Goal: Book appointment/travel/reservation

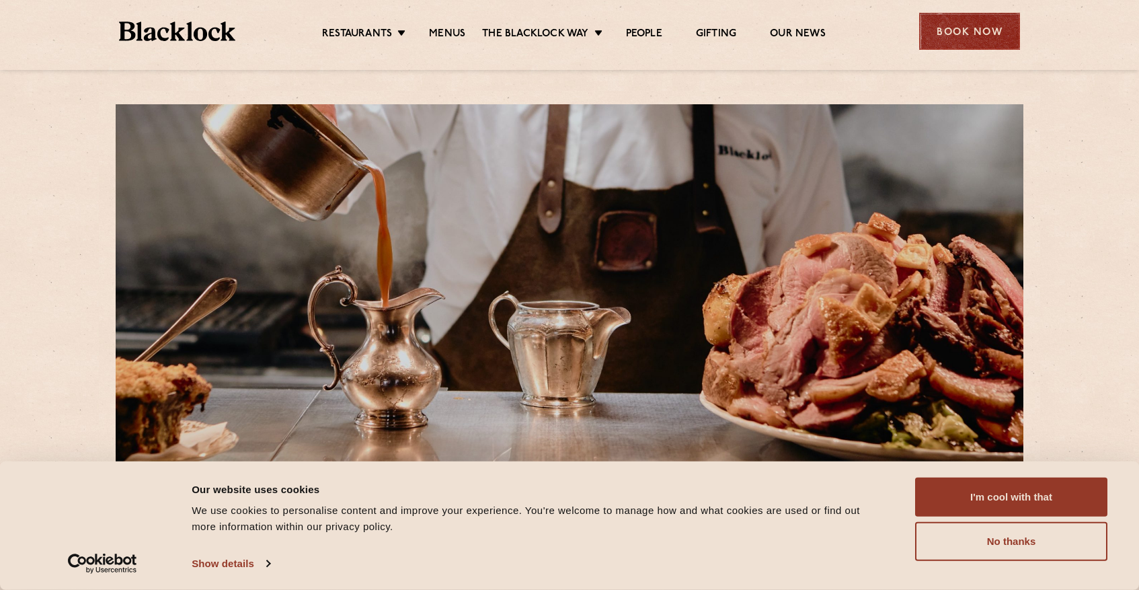
click at [952, 28] on div "Book Now" at bounding box center [969, 31] width 101 height 37
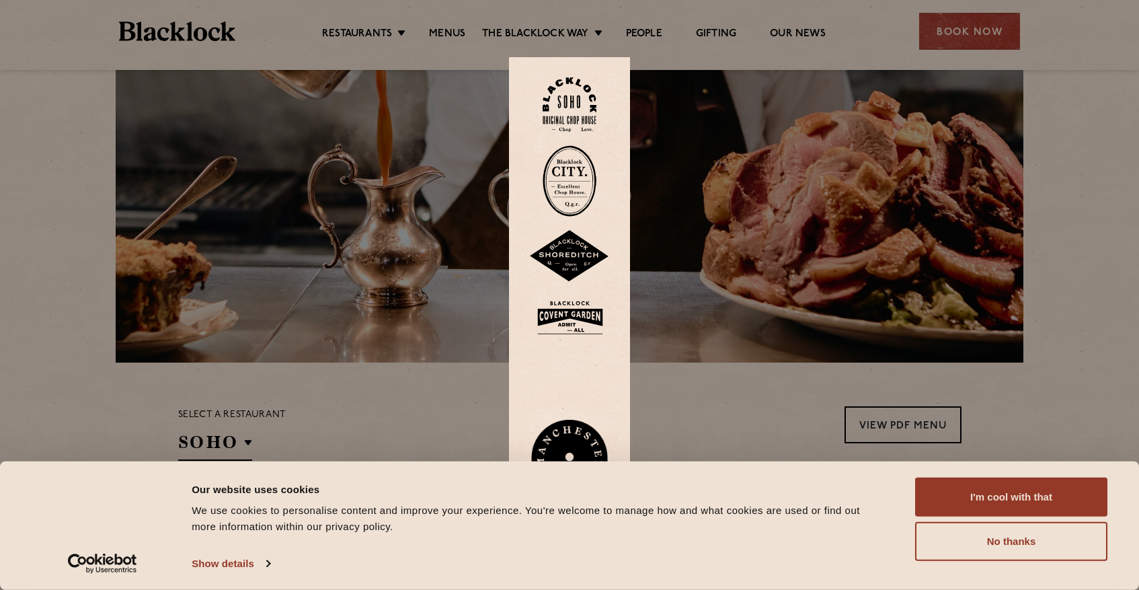
scroll to position [126, 0]
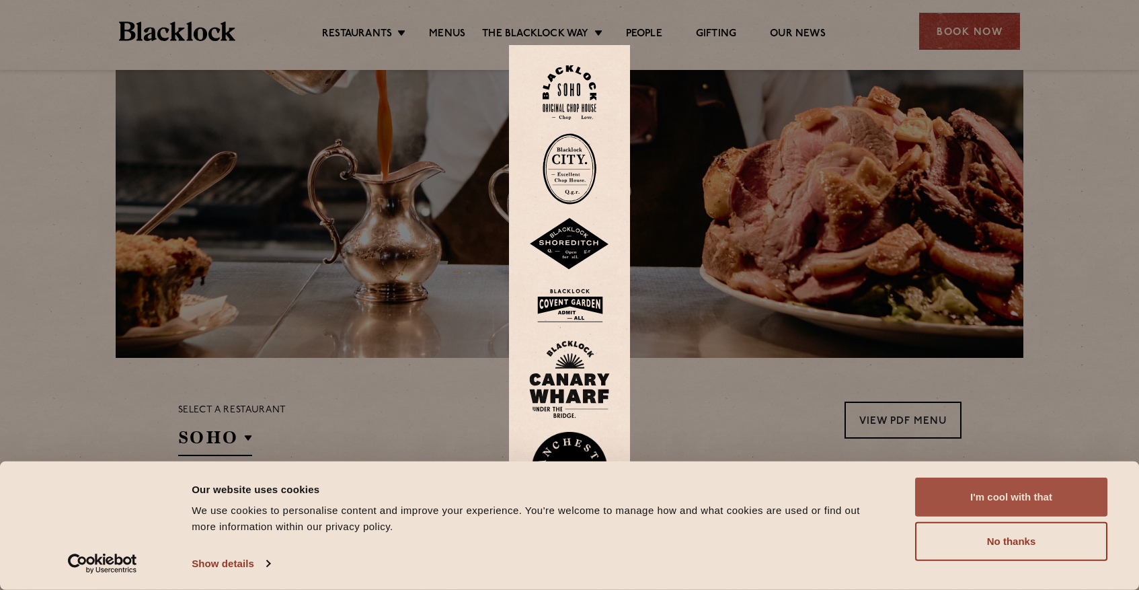
click at [1009, 509] on button "I'm cool with that" at bounding box center [1011, 496] width 192 height 39
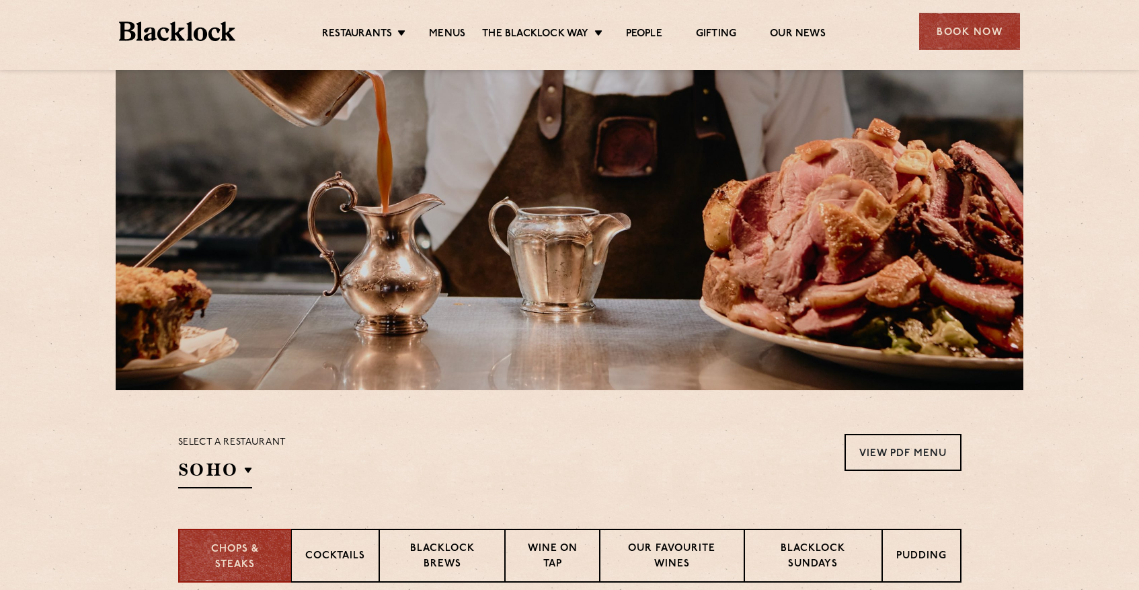
scroll to position [178, 0]
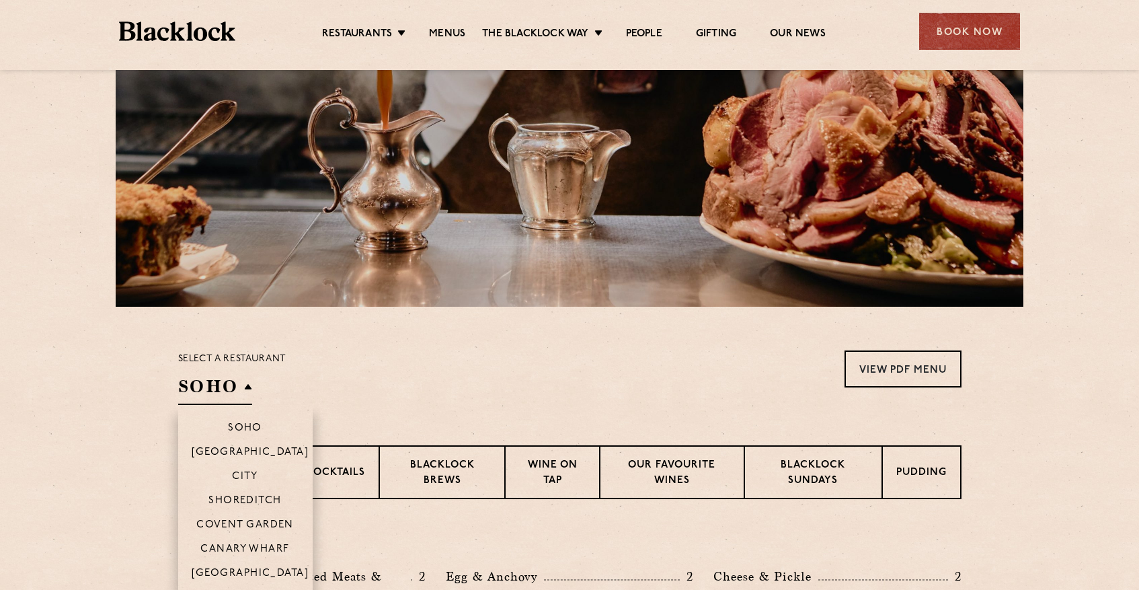
click at [226, 397] on h2 "SOHO" at bounding box center [215, 390] width 74 height 30
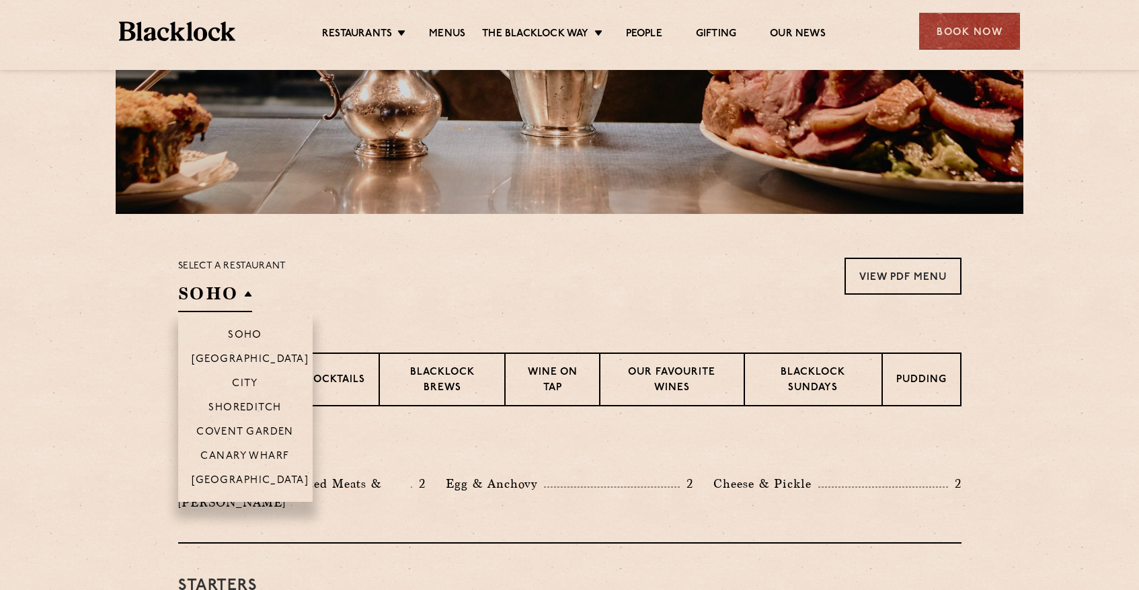
scroll to position [272, 0]
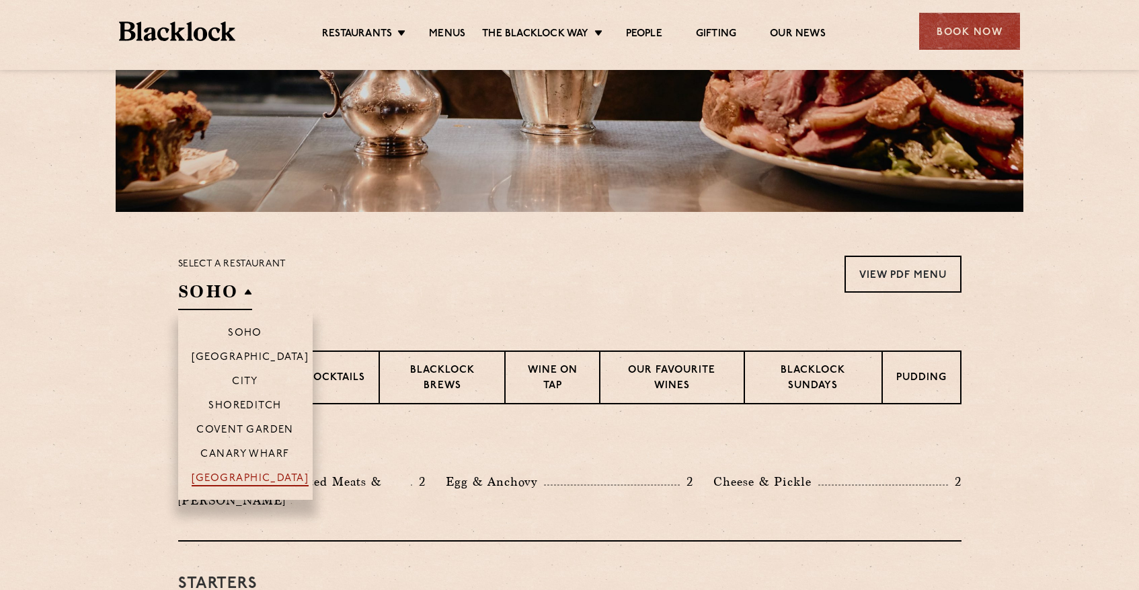
click at [251, 473] on p "[GEOGRAPHIC_DATA]" at bounding box center [251, 479] width 118 height 13
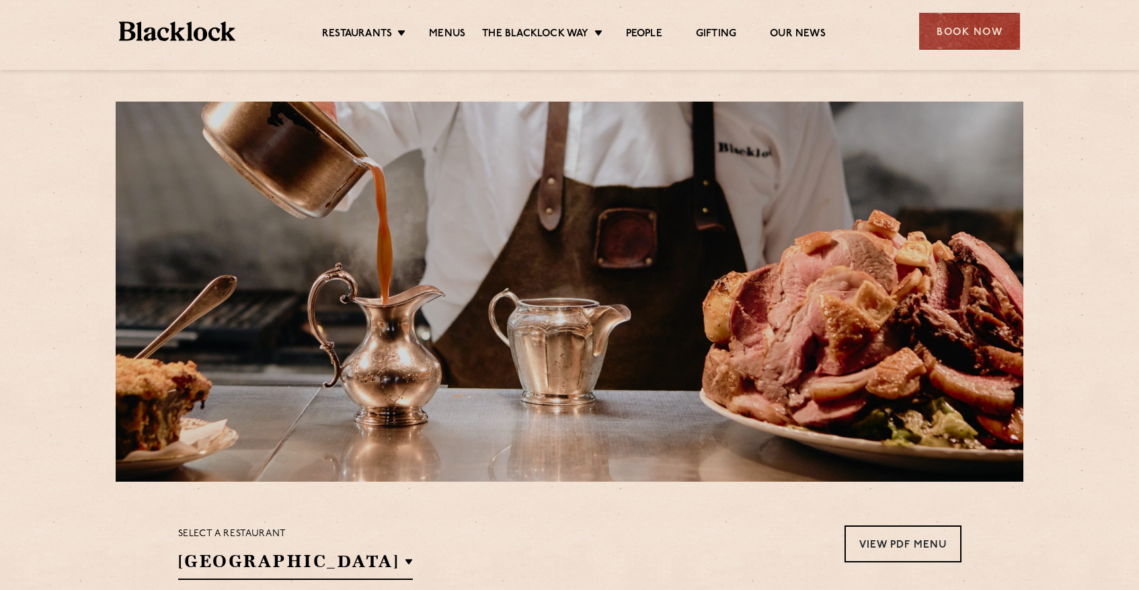
scroll to position [0, 0]
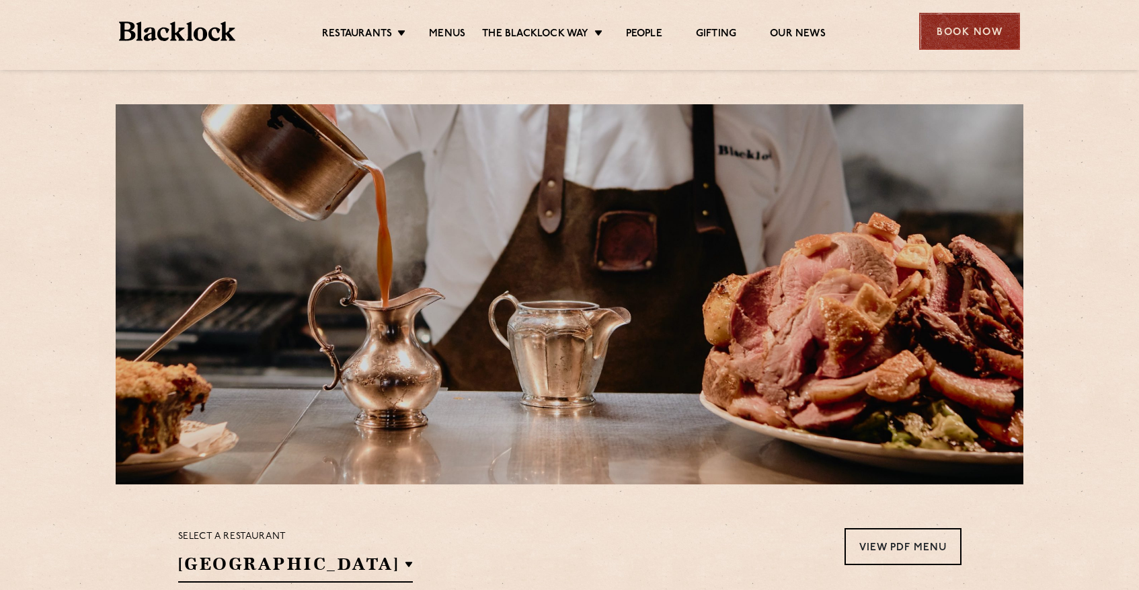
click at [947, 40] on div "Book Now" at bounding box center [969, 31] width 101 height 37
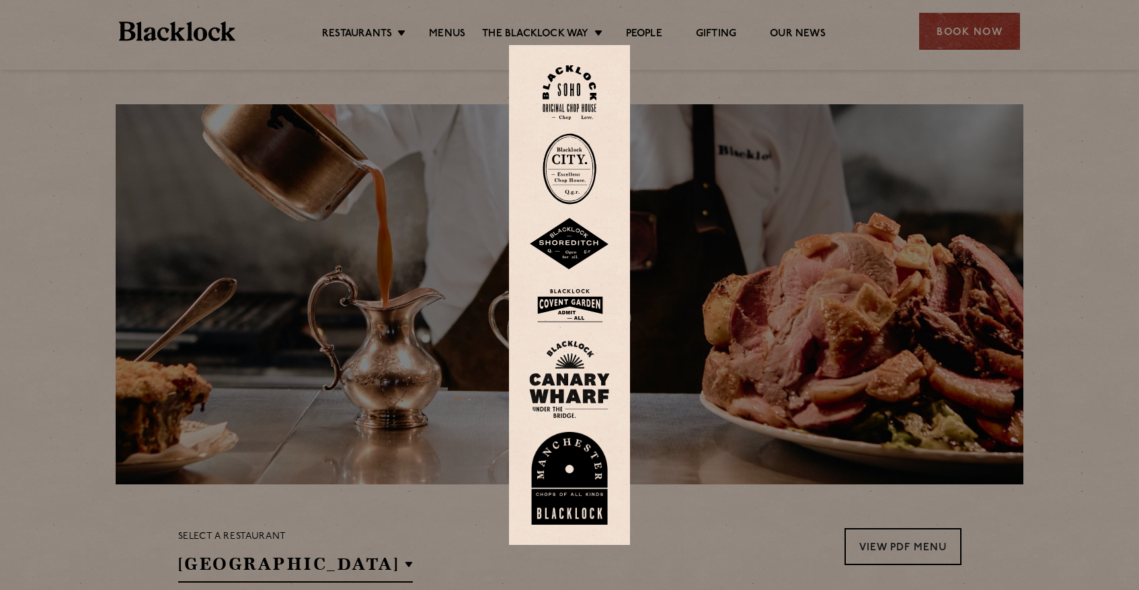
click at [588, 475] on img at bounding box center [569, 478] width 81 height 93
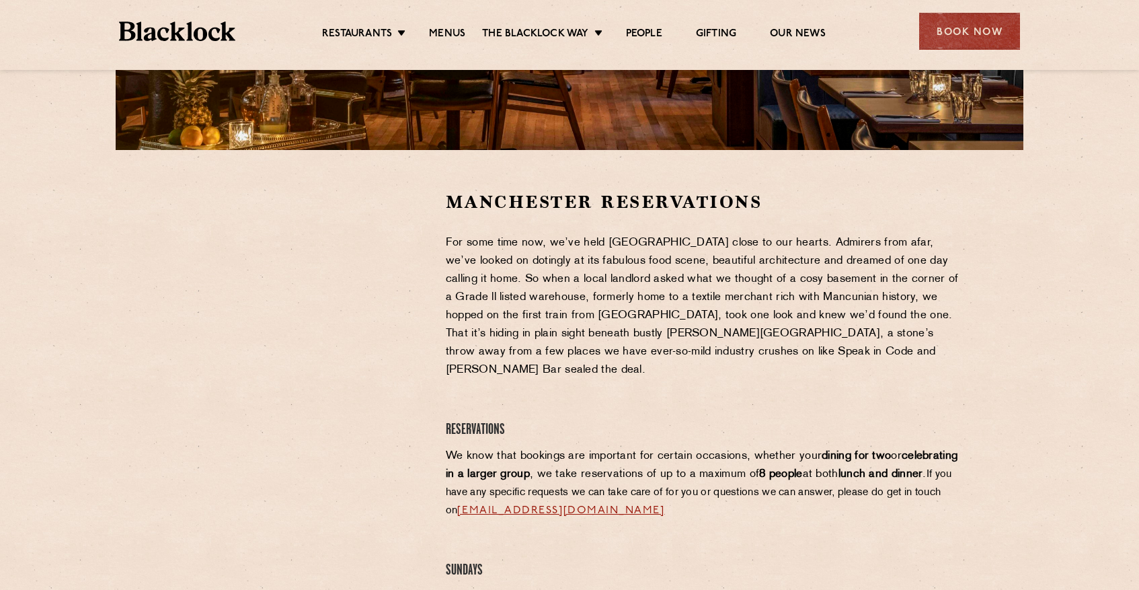
scroll to position [338, 0]
